Goal: Find contact information: Find contact information

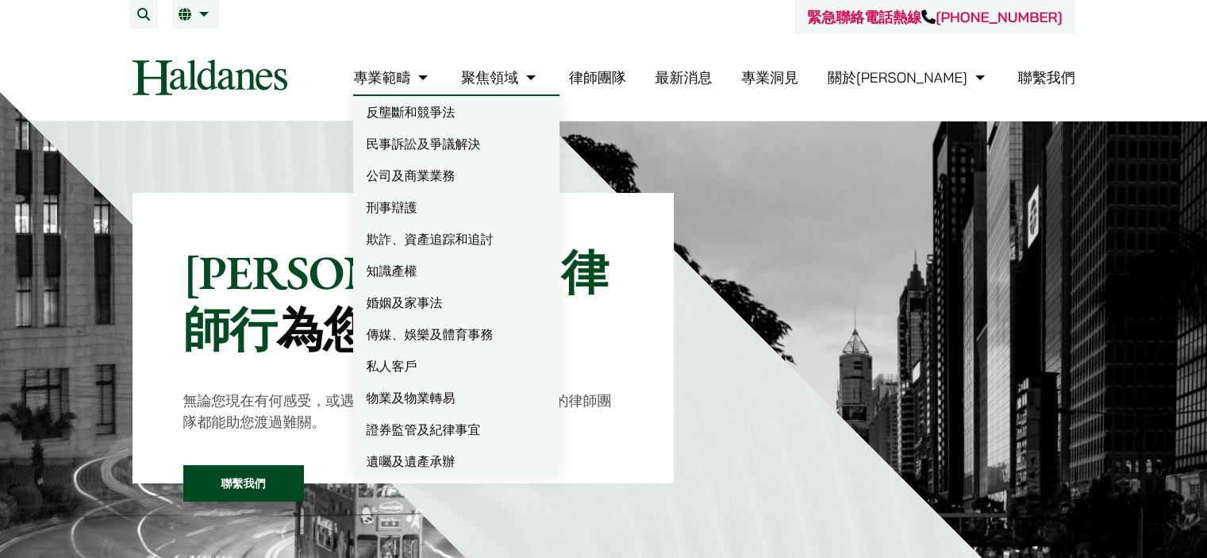
click at [513, 457] on link "遺囑及遺產承辦" at bounding box center [456, 461] width 206 height 32
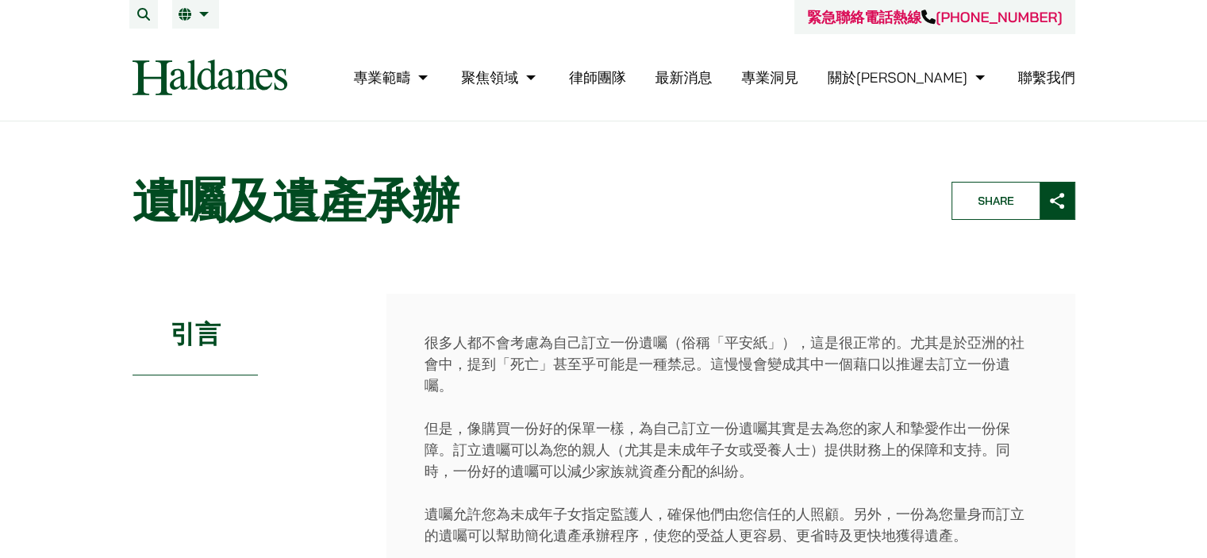
click at [1050, 77] on link "聯繫我們" at bounding box center [1047, 77] width 57 height 18
click at [626, 79] on link "律師團隊" at bounding box center [597, 77] width 57 height 18
